Goal: Task Accomplishment & Management: Complete application form

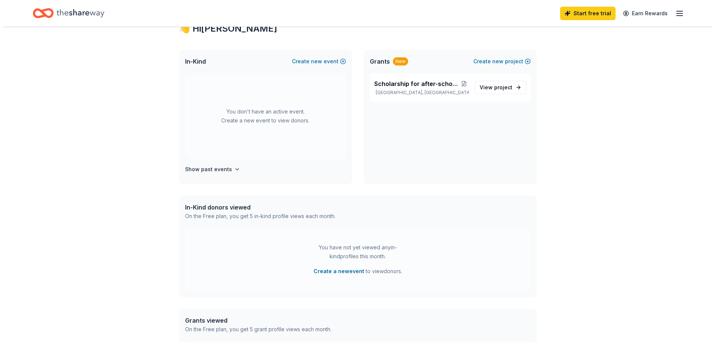
scroll to position [112, 0]
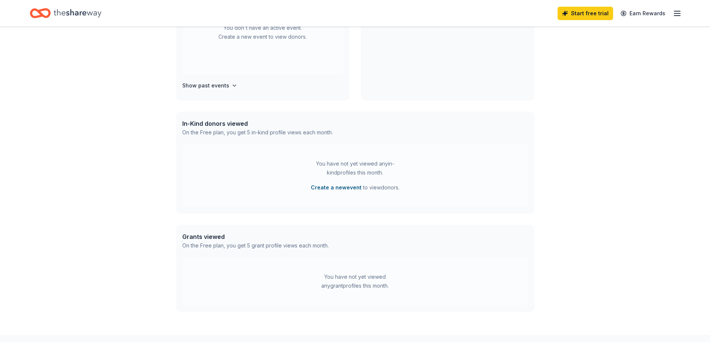
click at [335, 189] on button "Create a new event" at bounding box center [336, 187] width 51 height 9
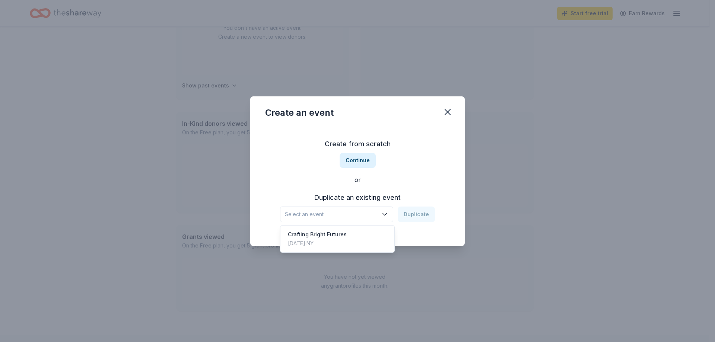
click at [387, 213] on icon "button" at bounding box center [384, 214] width 7 height 7
click at [377, 231] on div "Crafting Bright Futures [DATE] · [GEOGRAPHIC_DATA]" at bounding box center [337, 239] width 111 height 24
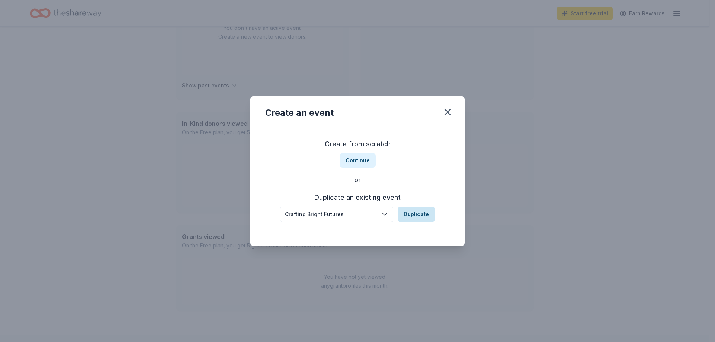
click at [421, 216] on button "Duplicate" at bounding box center [416, 215] width 37 height 16
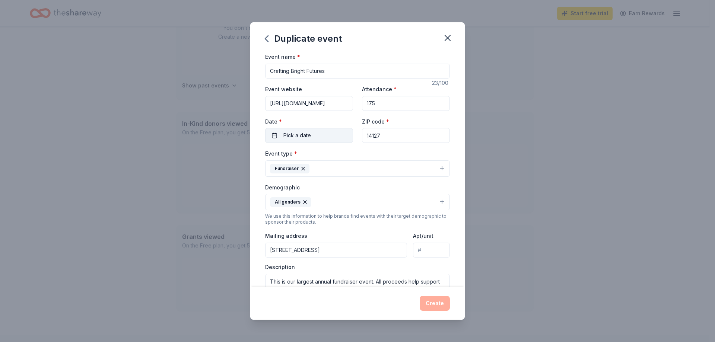
click at [308, 135] on span "Pick a date" at bounding box center [298, 135] width 28 height 9
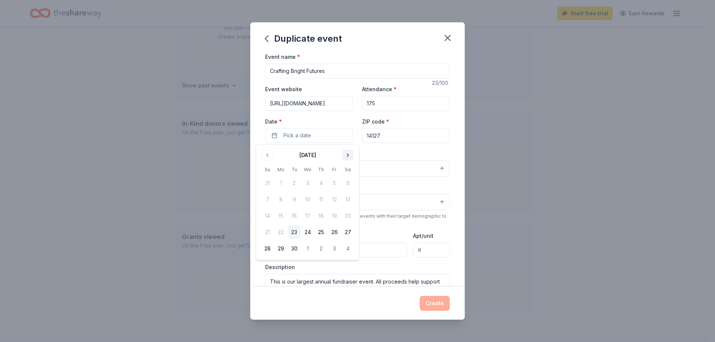
click at [348, 156] on button "Go to next month" at bounding box center [348, 155] width 10 height 10
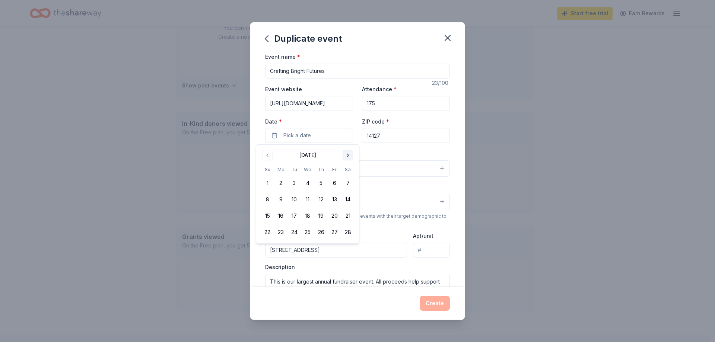
click at [348, 156] on button "Go to next month" at bounding box center [348, 155] width 10 height 10
click at [336, 213] on button "20" at bounding box center [334, 215] width 13 height 13
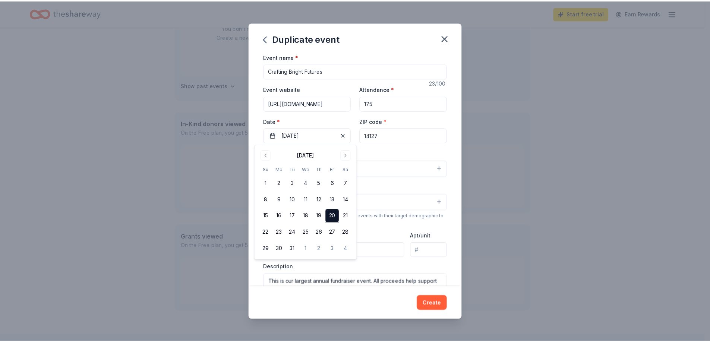
scroll to position [205, 0]
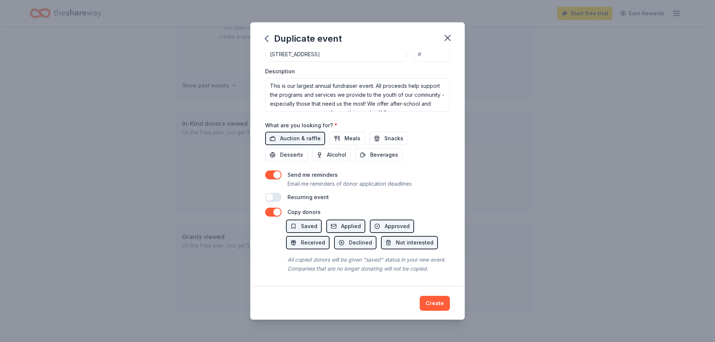
click at [276, 208] on button "button" at bounding box center [273, 212] width 16 height 9
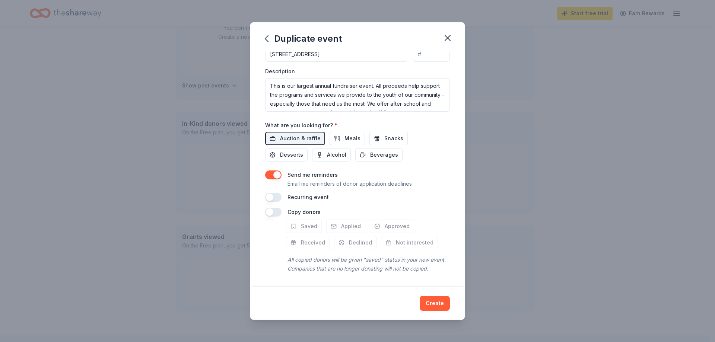
click at [277, 171] on button "button" at bounding box center [273, 175] width 16 height 9
click at [430, 304] on button "Create" at bounding box center [435, 303] width 30 height 15
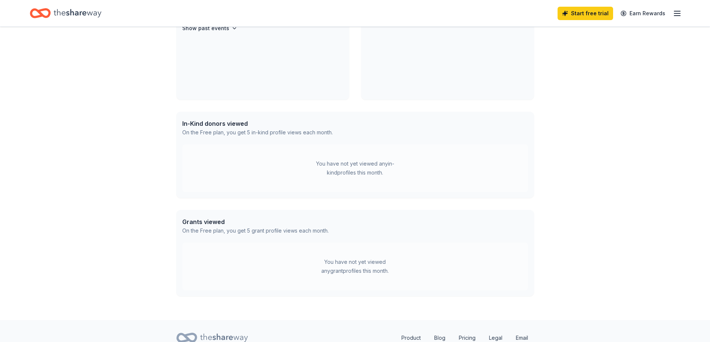
scroll to position [54, 0]
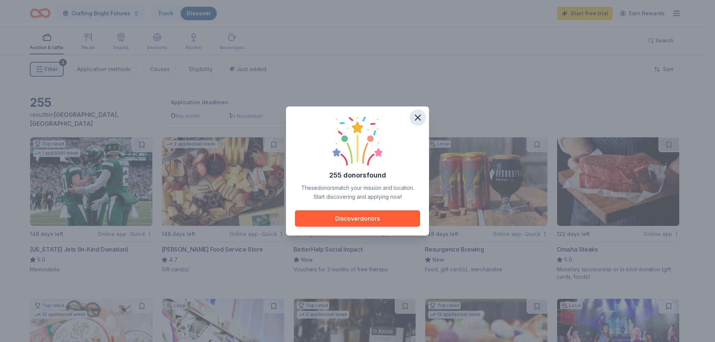
click at [420, 118] on icon "button" at bounding box center [418, 118] width 10 height 10
